Goal: Task Accomplishment & Management: Use online tool/utility

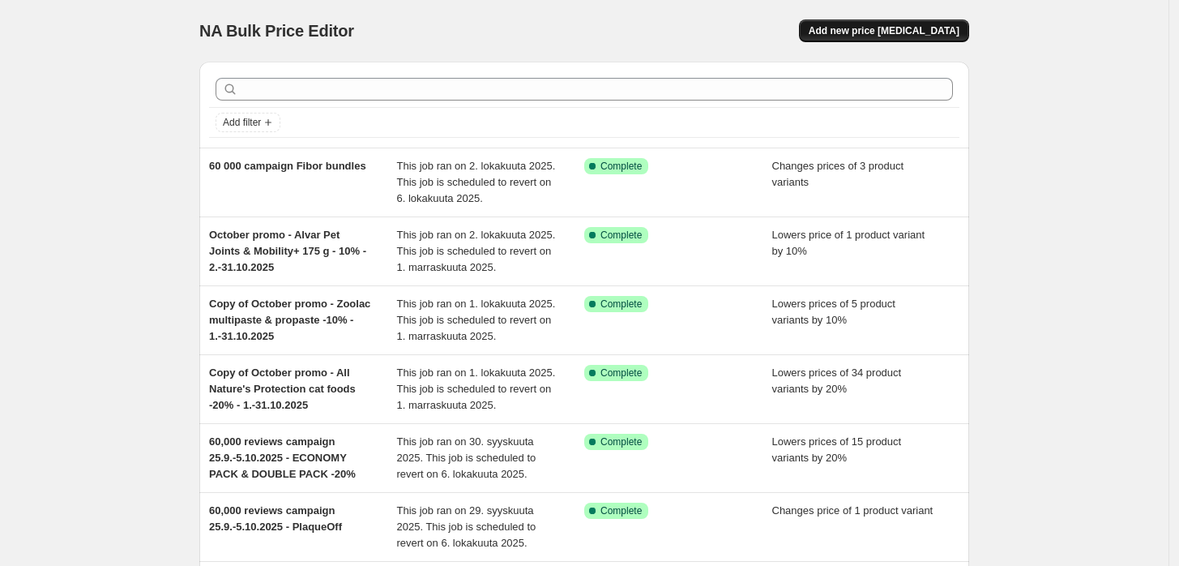
click at [918, 21] on button "Add new price [MEDICAL_DATA]" at bounding box center [884, 30] width 170 height 23
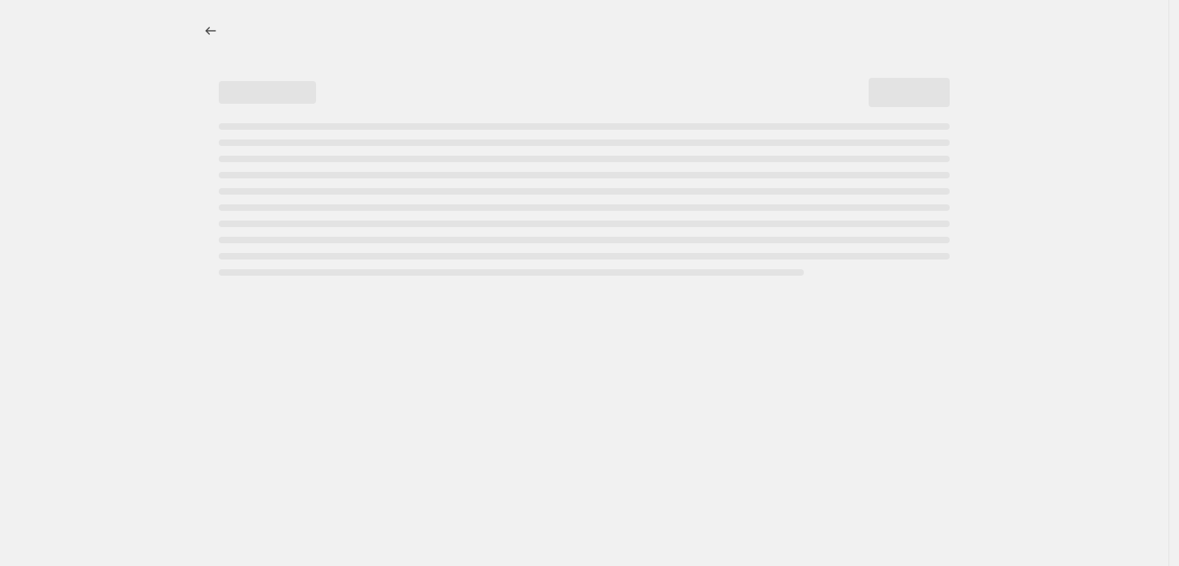
select select "percentage"
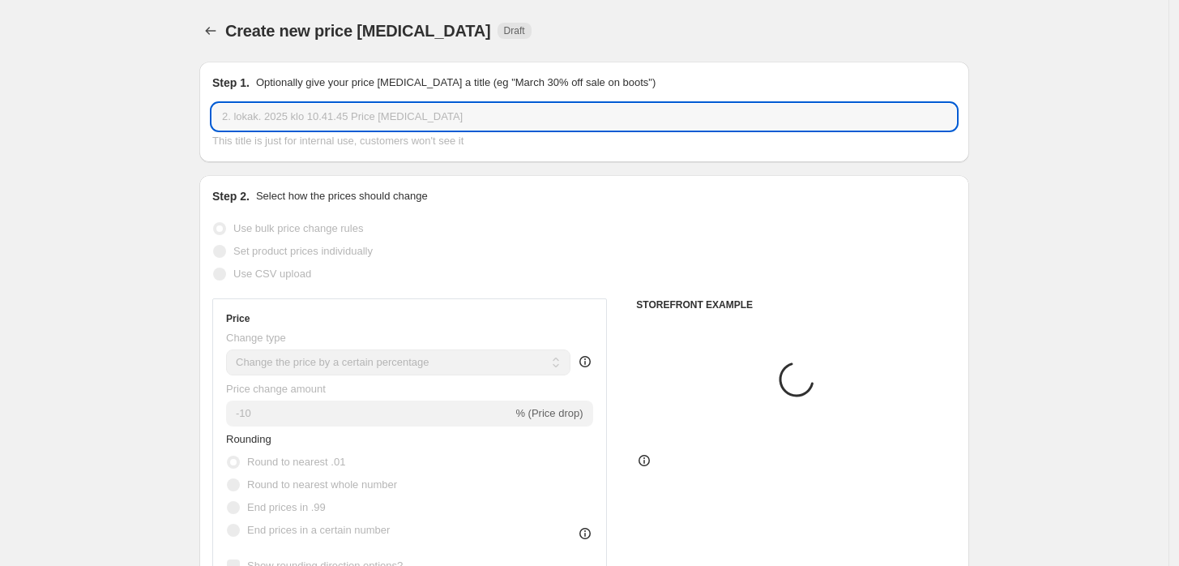
click at [550, 107] on input "2. lokak. 2025 klo 10.41.45 Price [MEDICAL_DATA]" at bounding box center [584, 117] width 744 height 26
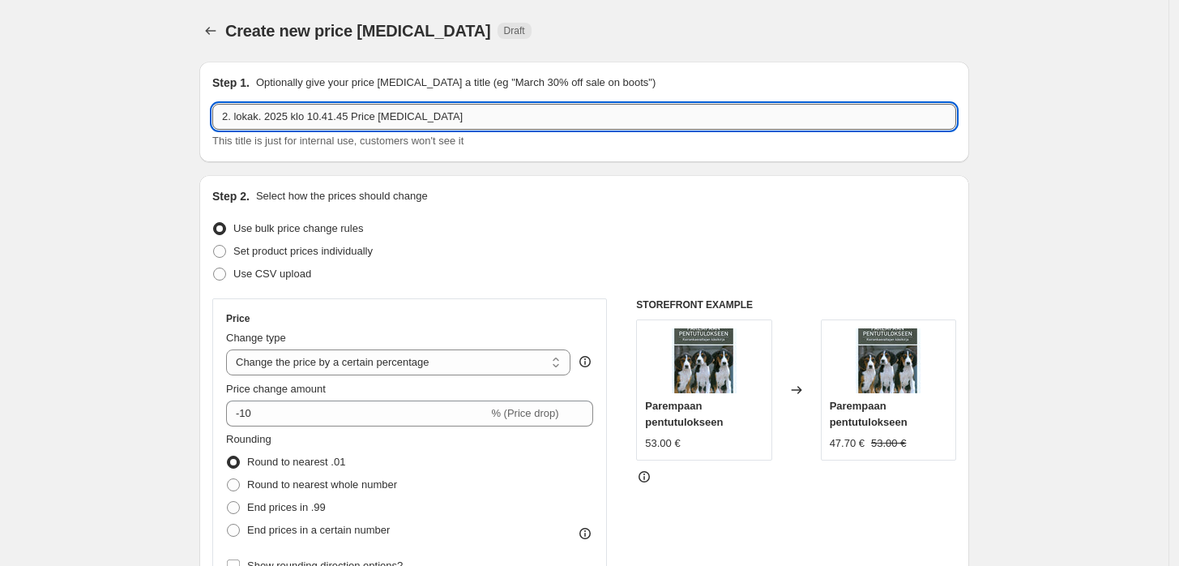
click at [550, 107] on input "2. lokak. 2025 klo 10.41.45 Price [MEDICAL_DATA]" at bounding box center [584, 117] width 744 height 26
paste input "October promo - Alvar Pet Senior dry dog food -20% - 15.-31.10.2025"
type input "October promo - Alvar Pet Senior dry dog food -20% - 15.-31.10.2025"
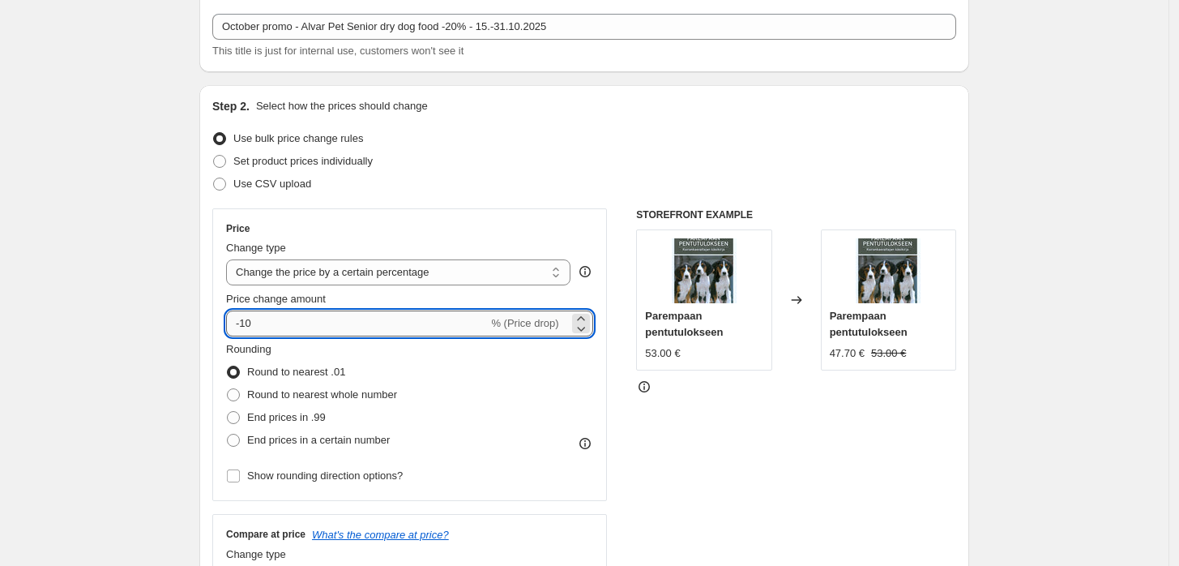
click at [337, 326] on input "-10" at bounding box center [357, 323] width 262 height 26
type input "-1"
type input "-20"
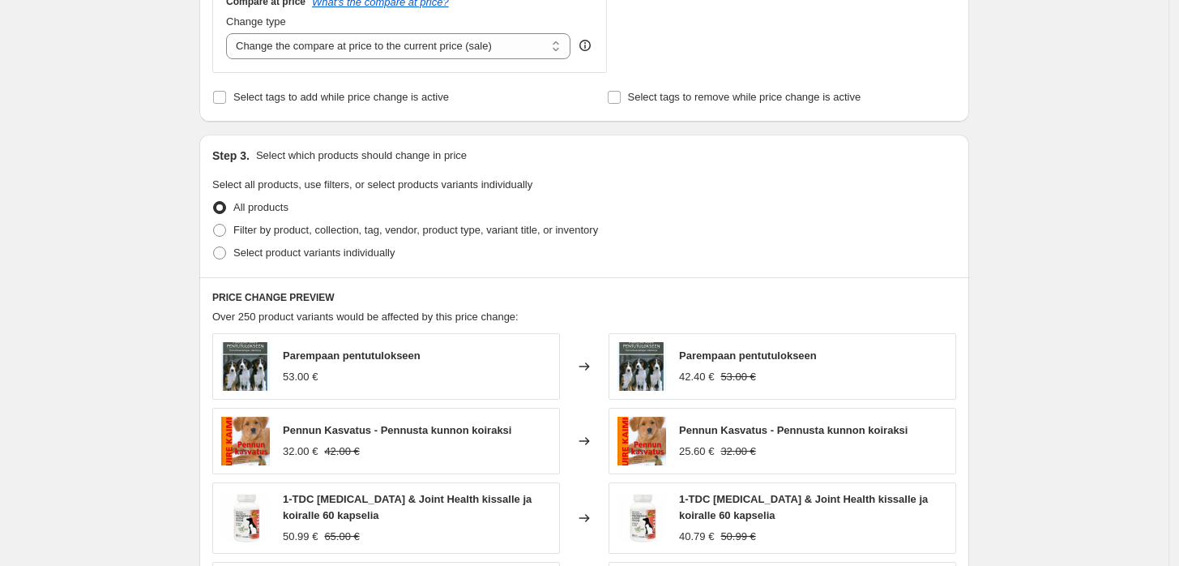
scroll to position [630, 0]
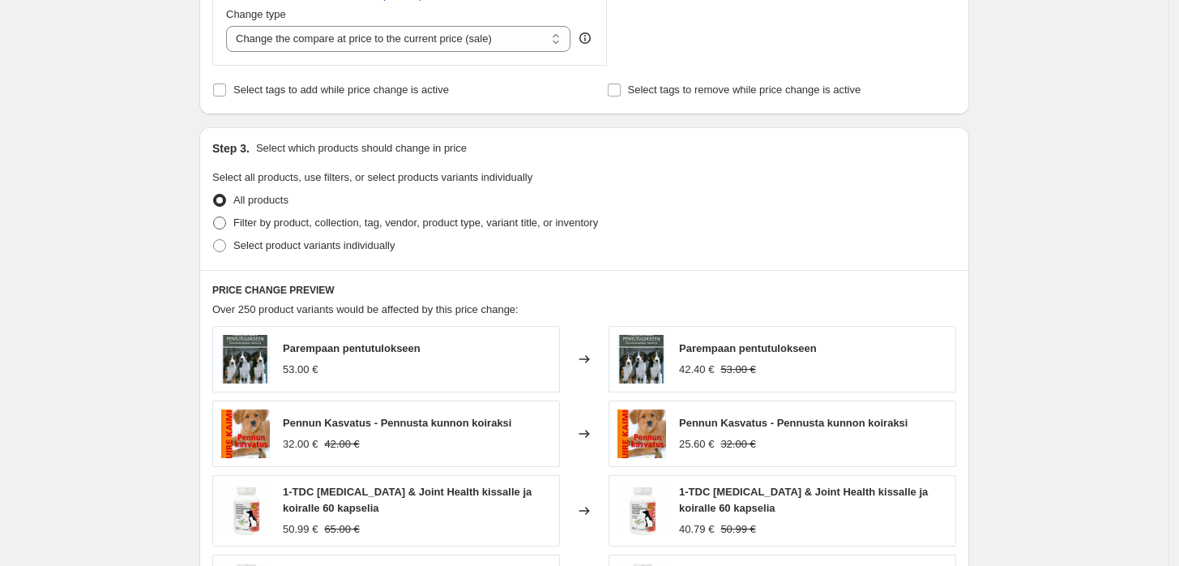
click at [300, 232] on label "Filter by product, collection, tag, vendor, product type, variant title, or inv…" at bounding box center [405, 223] width 386 height 23
click at [214, 217] on input "Filter by product, collection, tag, vendor, product type, variant title, or inv…" at bounding box center [213, 216] width 1 height 1
radio input "true"
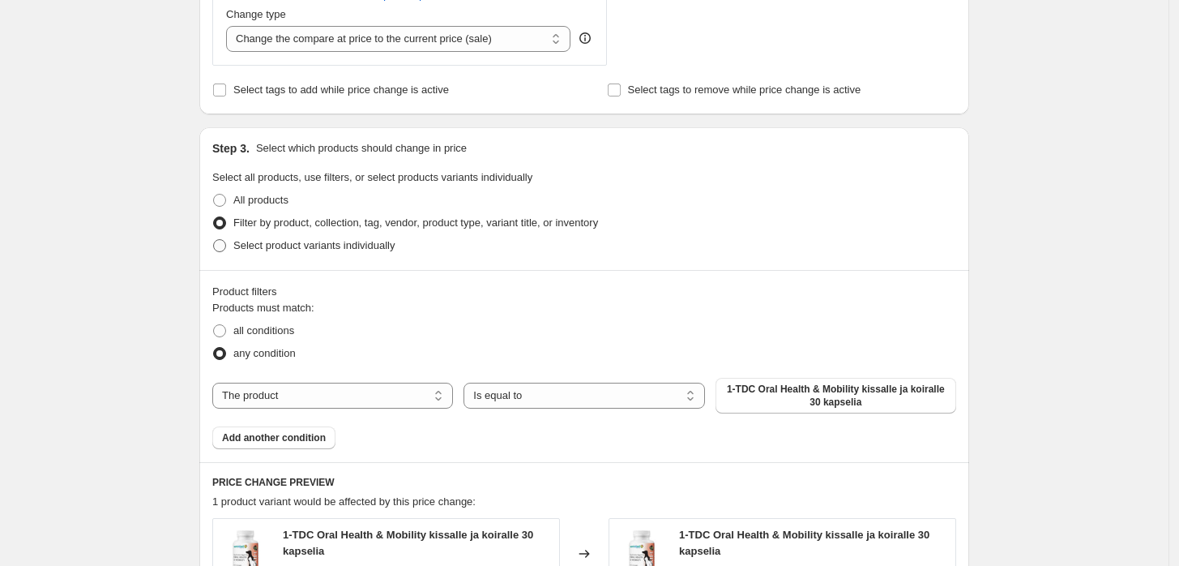
click at [322, 248] on span "Select product variants individually" at bounding box center [313, 245] width 161 height 12
click at [214, 240] on input "Select product variants individually" at bounding box center [213, 239] width 1 height 1
radio input "true"
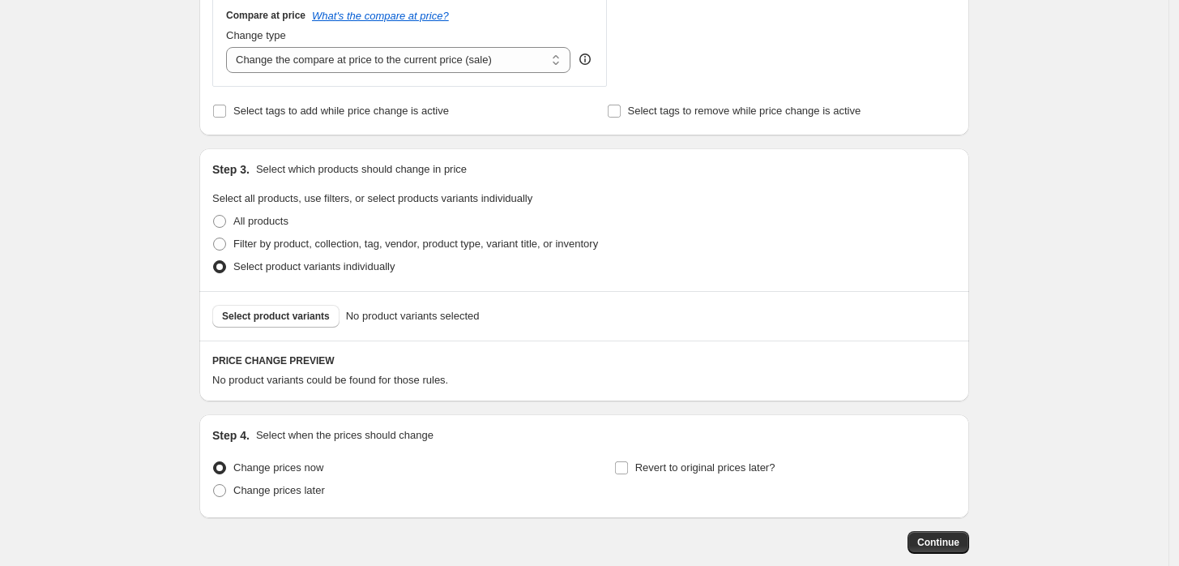
scroll to position [695, 0]
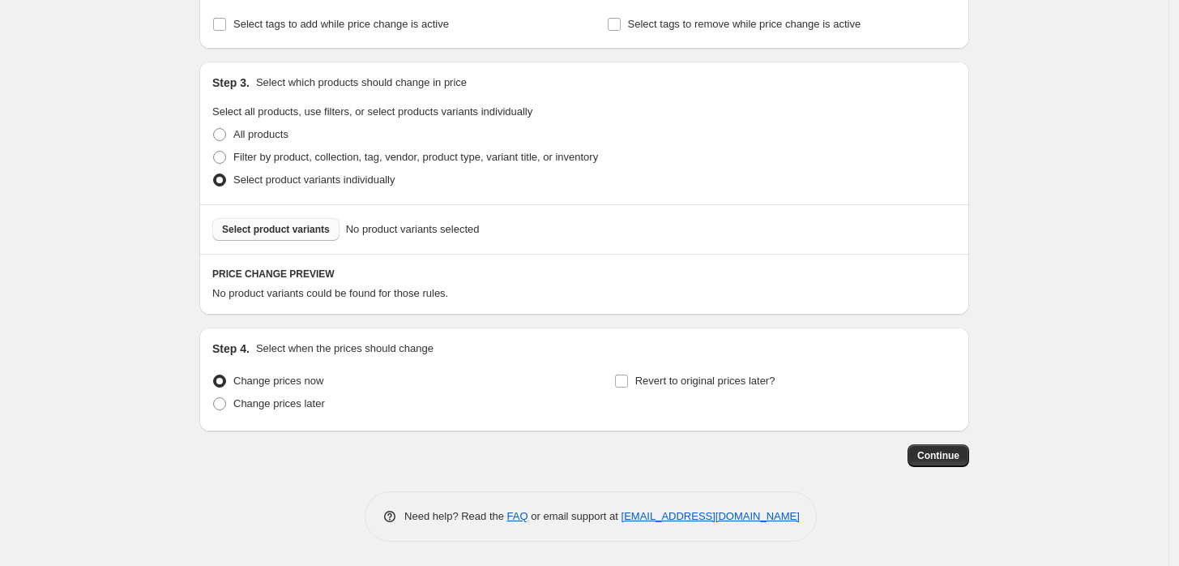
click at [319, 229] on span "Select product variants" at bounding box center [276, 229] width 108 height 13
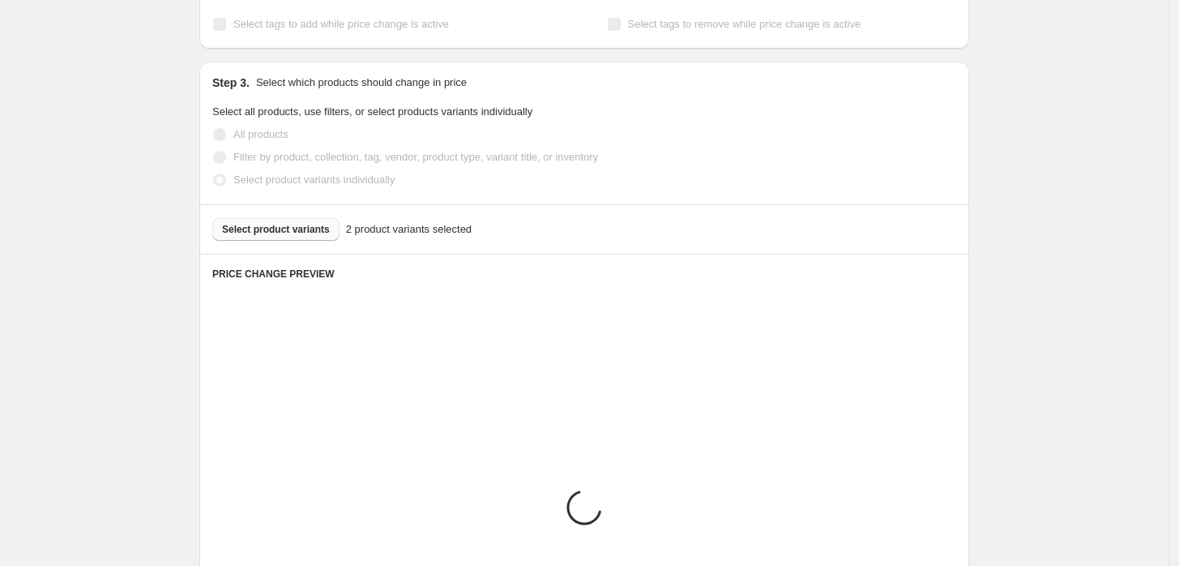
click at [1041, 254] on div "Create new price [MEDICAL_DATA]. This page is ready Create new price [MEDICAL_D…" at bounding box center [584, 140] width 1169 height 1670
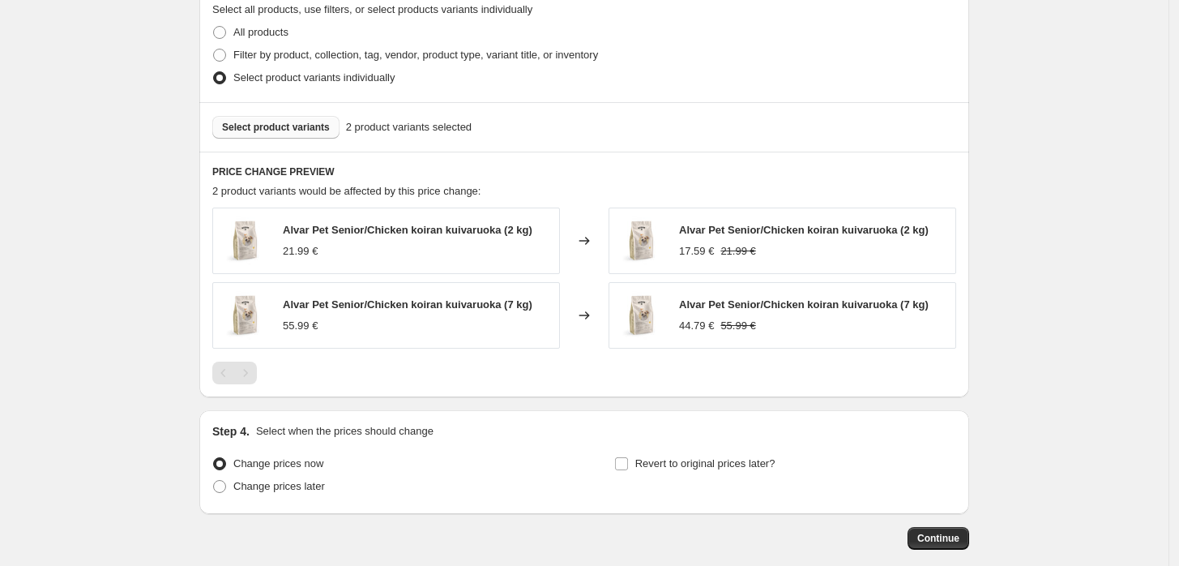
scroll to position [880, 0]
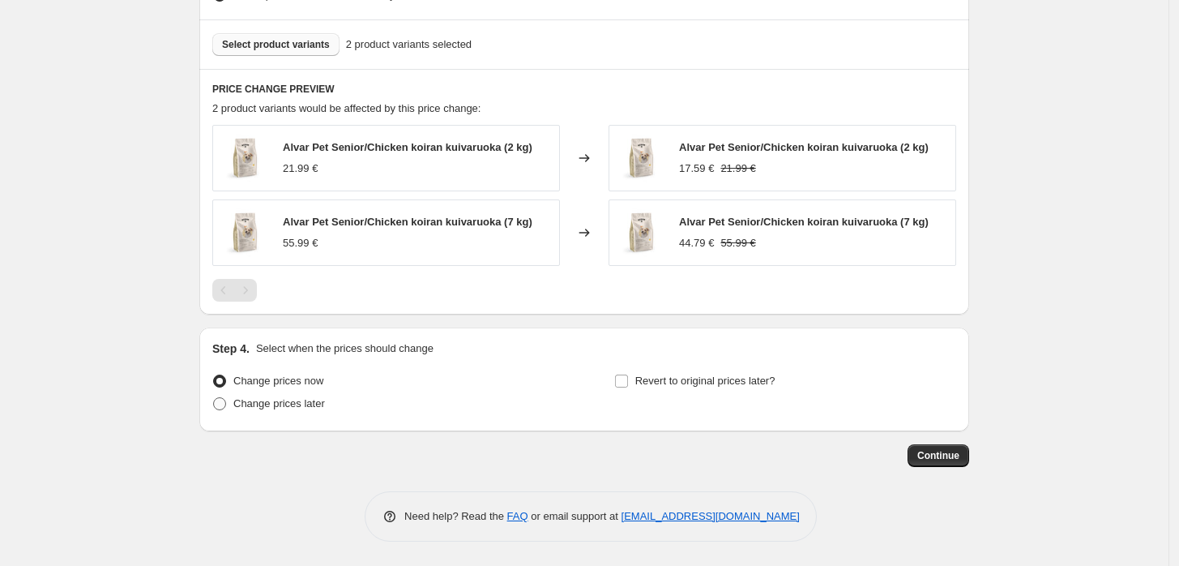
click at [291, 402] on span "Change prices later" at bounding box center [279, 403] width 92 height 12
click at [214, 398] on input "Change prices later" at bounding box center [213, 397] width 1 height 1
radio input "true"
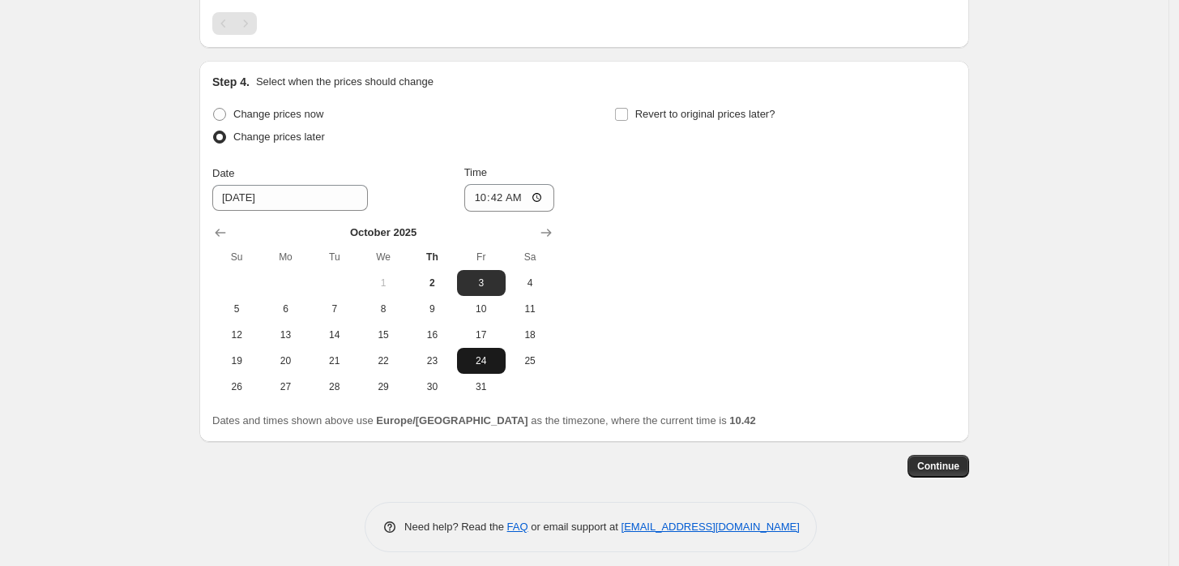
scroll to position [1157, 0]
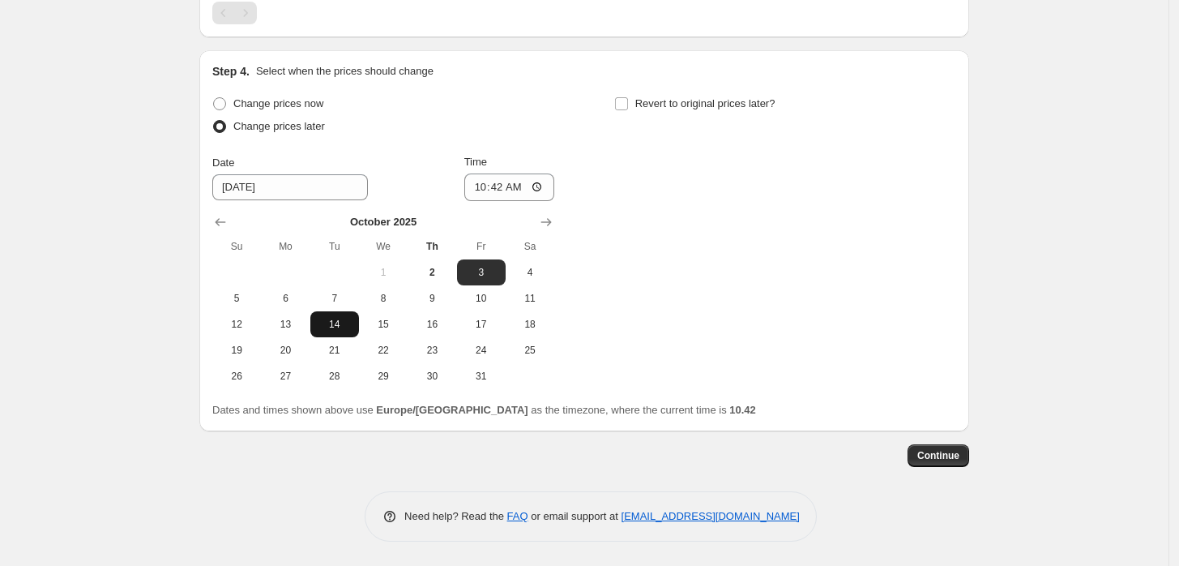
click at [350, 324] on span "14" at bounding box center [335, 324] width 36 height 13
type input "[DATE]"
click at [513, 186] on input "10:42" at bounding box center [509, 187] width 91 height 28
click at [503, 186] on input "10:42" at bounding box center [509, 187] width 91 height 28
type input "23:59"
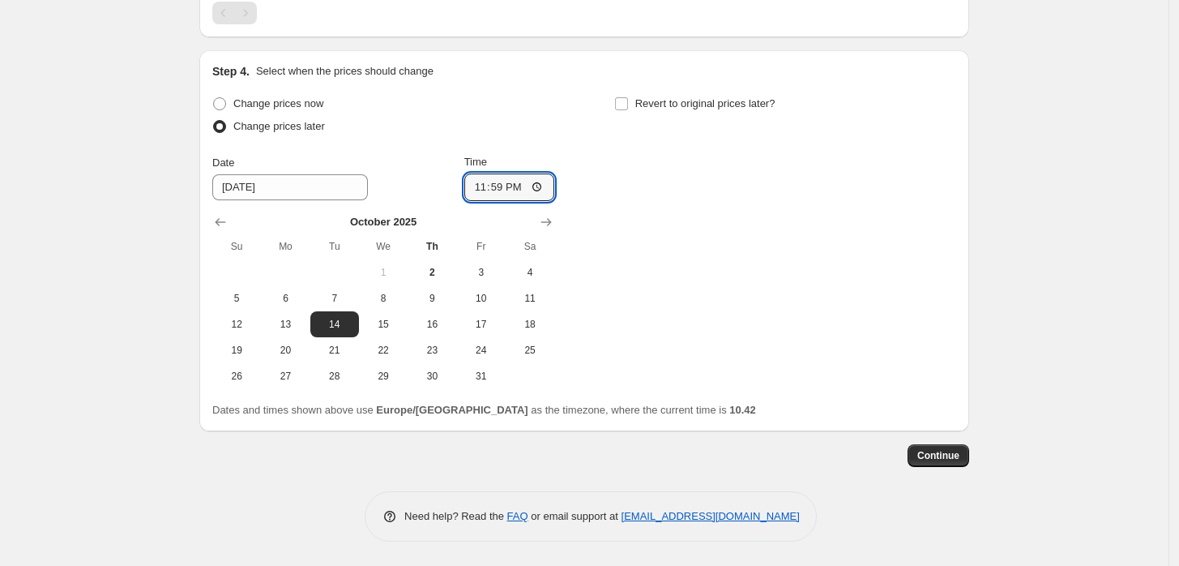
click at [668, 190] on div "Change prices now Change prices later Date [DATE] Time 23:59 [DATE] Su Mo Tu We…" at bounding box center [584, 240] width 744 height 297
click at [652, 105] on span "Revert to original prices later?" at bounding box center [705, 103] width 140 height 12
click at [628, 105] on input "Revert to original prices later?" at bounding box center [621, 103] width 13 height 13
checkbox input "true"
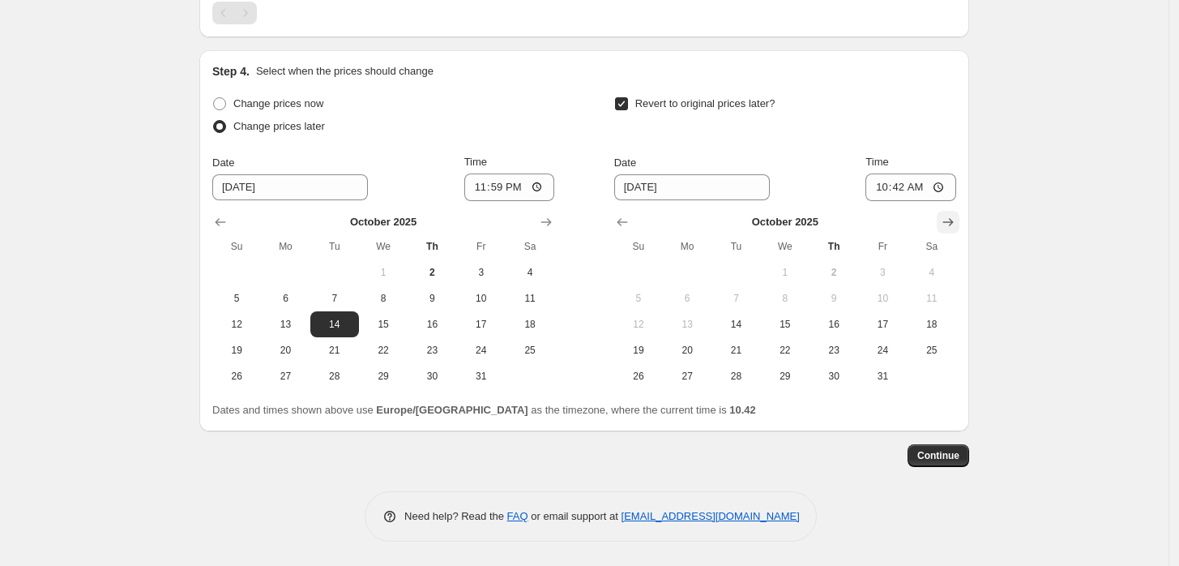
click at [954, 220] on icon "Show next month, November 2025" at bounding box center [948, 222] width 11 height 8
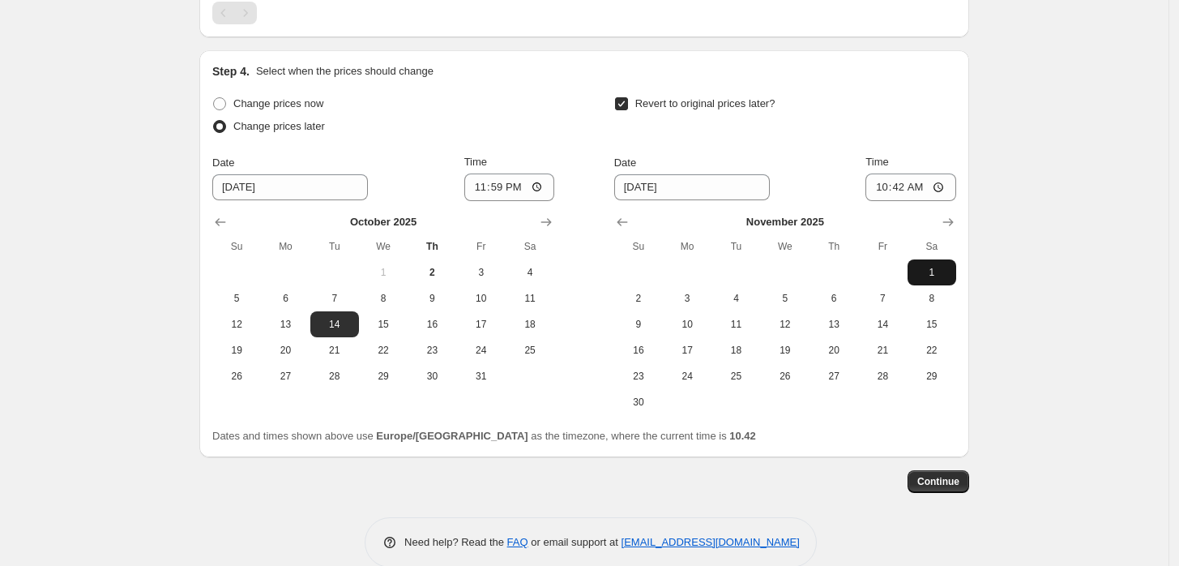
click at [934, 271] on span "1" at bounding box center [932, 272] width 36 height 13
type input "[DATE]"
click at [904, 186] on input "10:42" at bounding box center [911, 187] width 91 height 28
type input "10:00"
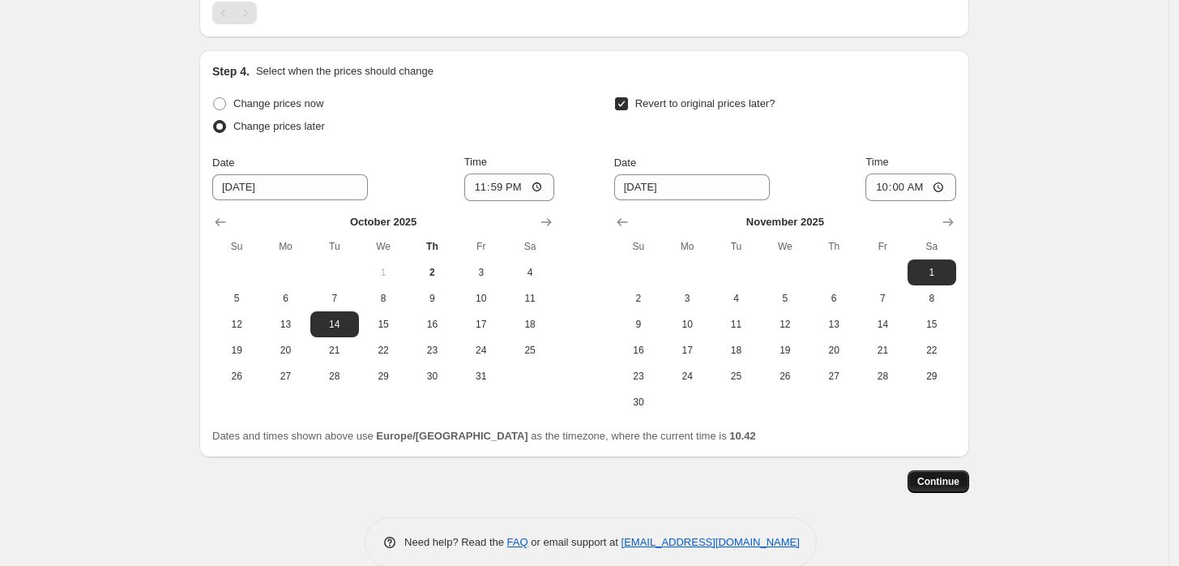
click at [960, 480] on span "Continue" at bounding box center [938, 481] width 42 height 13
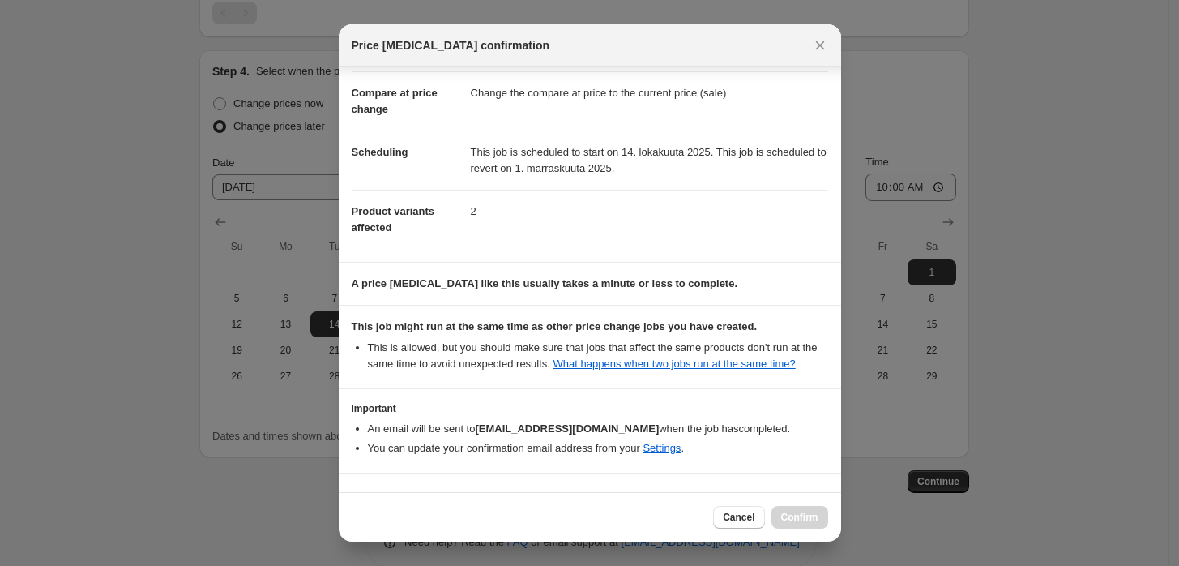
scroll to position [112, 0]
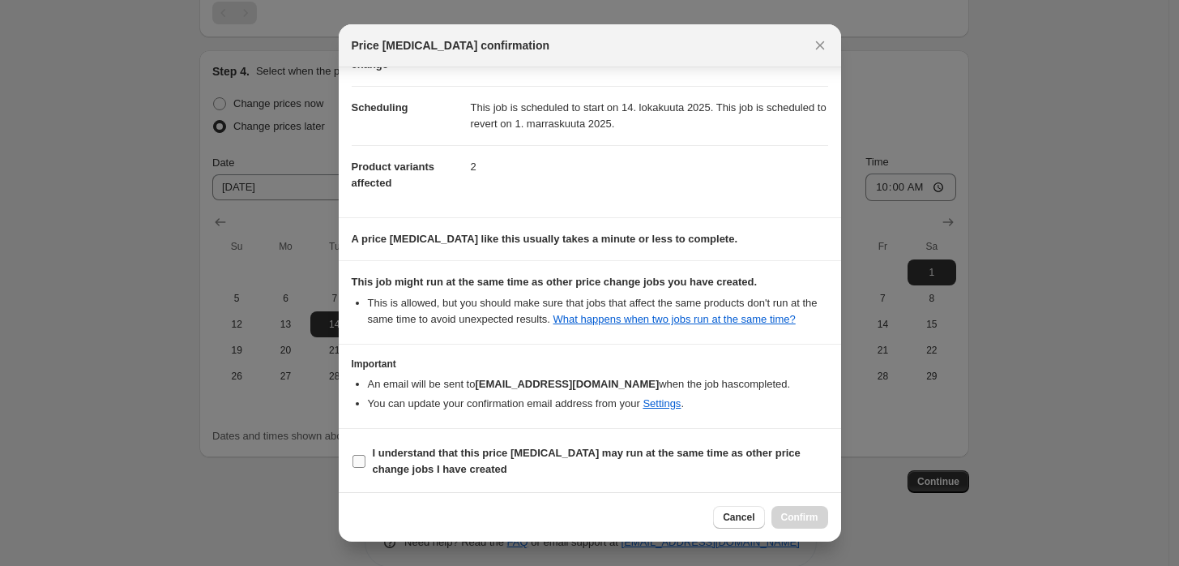
click at [546, 457] on b "I understand that this price [MEDICAL_DATA] may run at the same time as other p…" at bounding box center [587, 461] width 428 height 28
click at [366, 457] on input "I understand that this price [MEDICAL_DATA] may run at the same time as other p…" at bounding box center [359, 461] width 13 height 13
checkbox input "true"
click at [805, 521] on span "Confirm" at bounding box center [799, 517] width 37 height 13
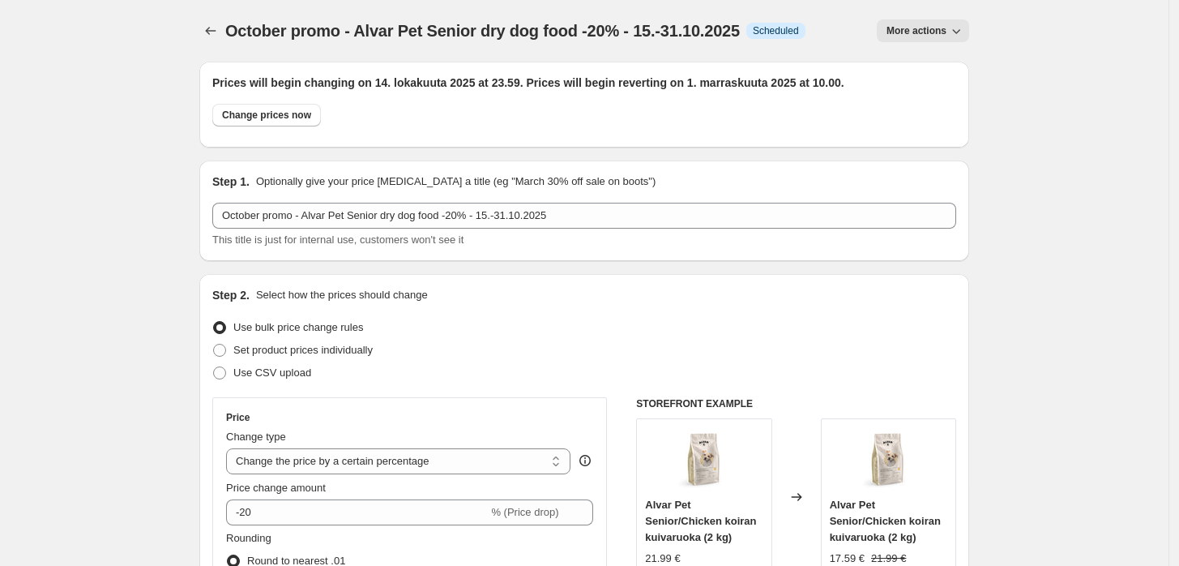
click at [789, 33] on span "Scheduled" at bounding box center [776, 30] width 46 height 13
copy span "Scheduled"
